Goal: Check status: Check status

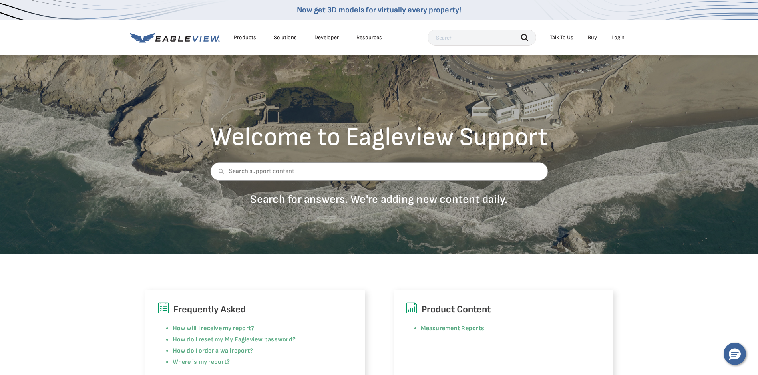
click at [193, 38] on icon at bounding box center [175, 38] width 90 height 10
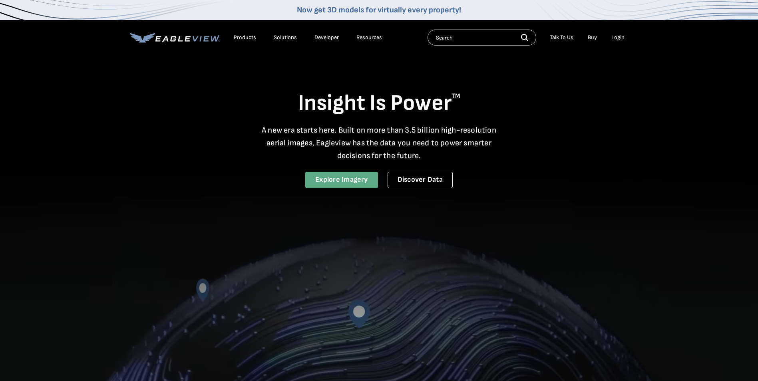
click at [345, 179] on link "Explore Imagery" at bounding box center [341, 180] width 73 height 16
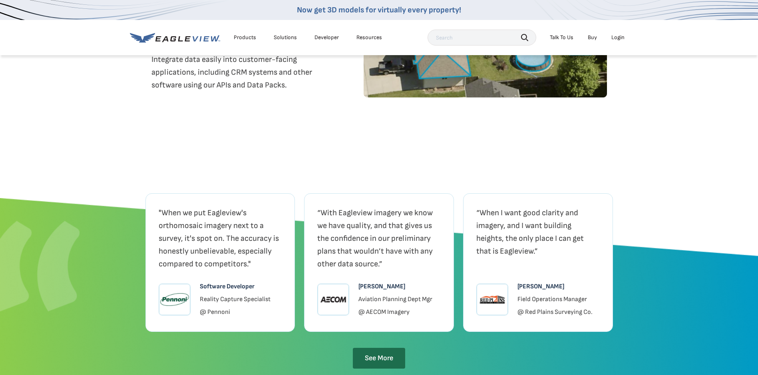
scroll to position [2039, 0]
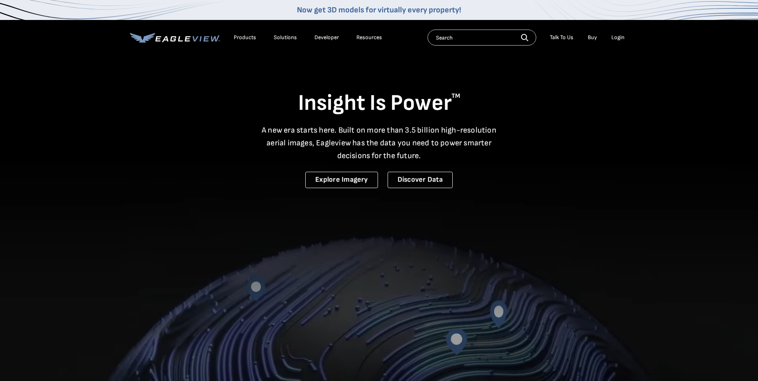
click at [621, 38] on div "Login" at bounding box center [618, 37] width 13 height 7
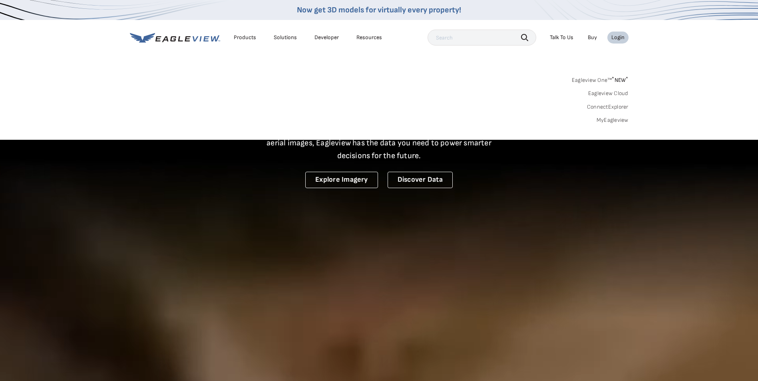
click at [607, 121] on link "MyEagleview" at bounding box center [613, 120] width 32 height 7
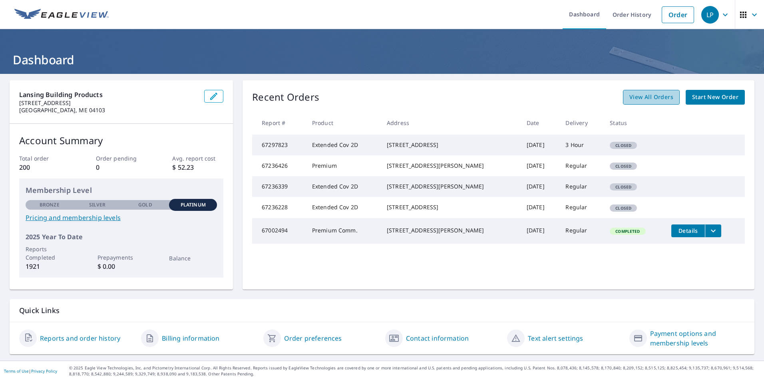
click at [649, 97] on span "View All Orders" at bounding box center [652, 97] width 44 height 10
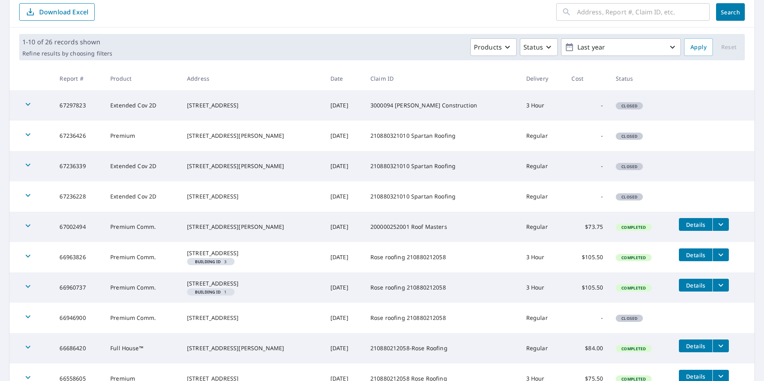
scroll to position [120, 0]
